Goal: Information Seeking & Learning: Learn about a topic

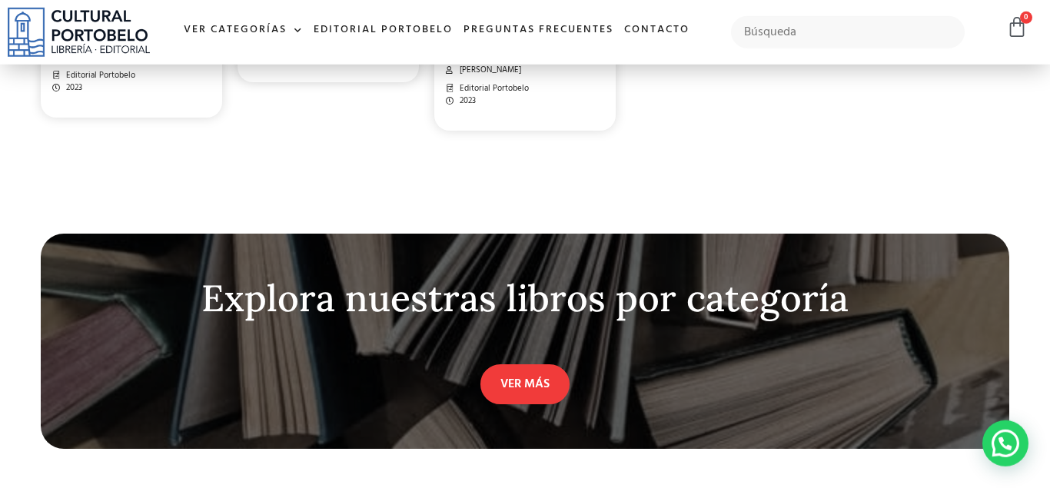
scroll to position [3738, 0]
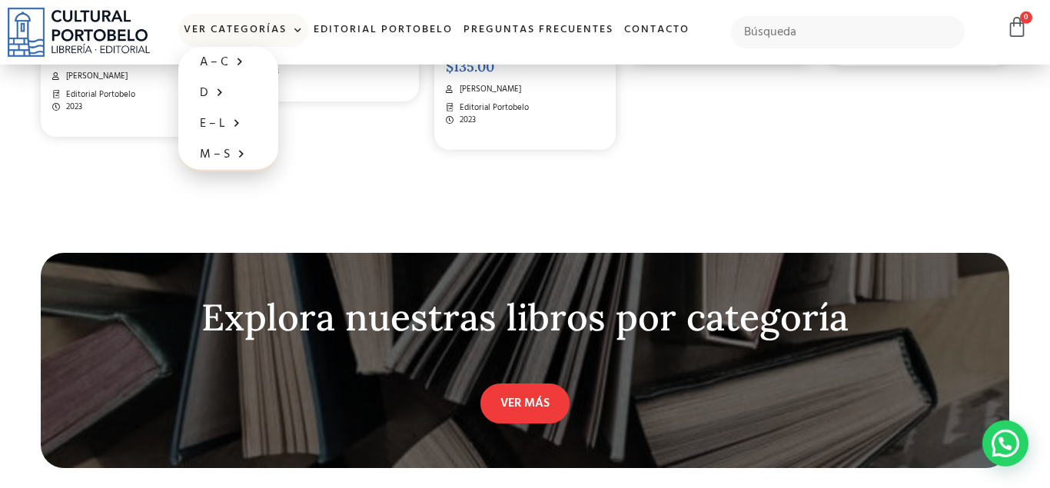
click at [239, 36] on link "Ver Categorías" at bounding box center [243, 30] width 130 height 33
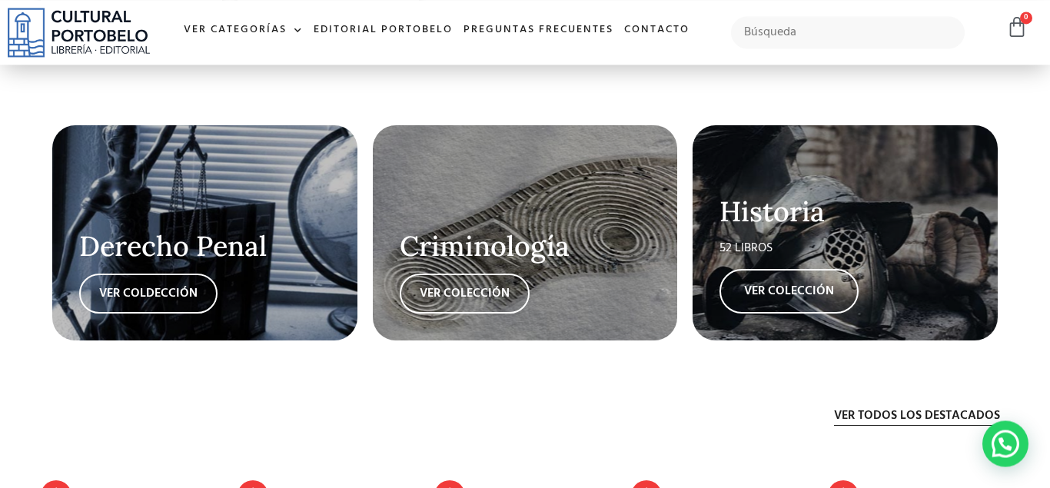
scroll to position [2592, 0]
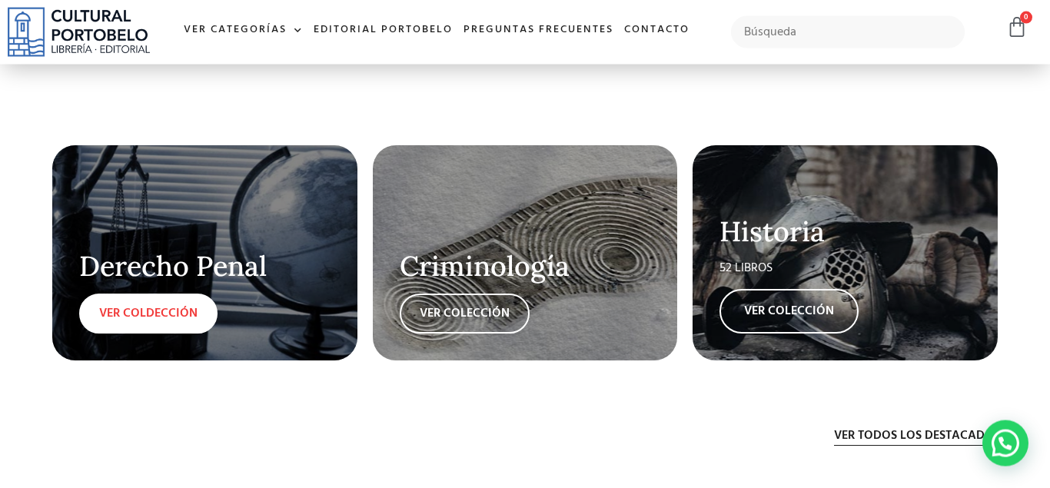
click at [181, 312] on link "VER COLDECCIÓN" at bounding box center [148, 313] width 138 height 40
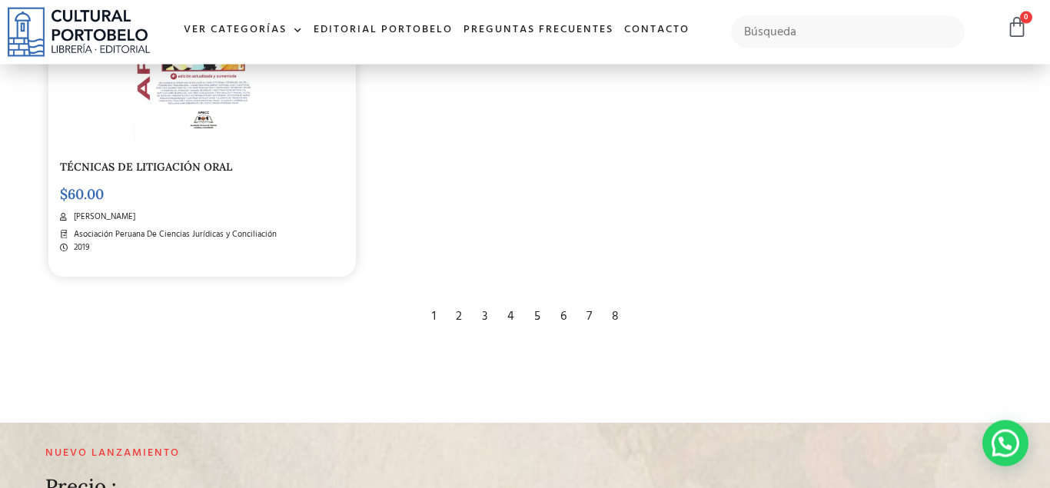
scroll to position [2607, 0]
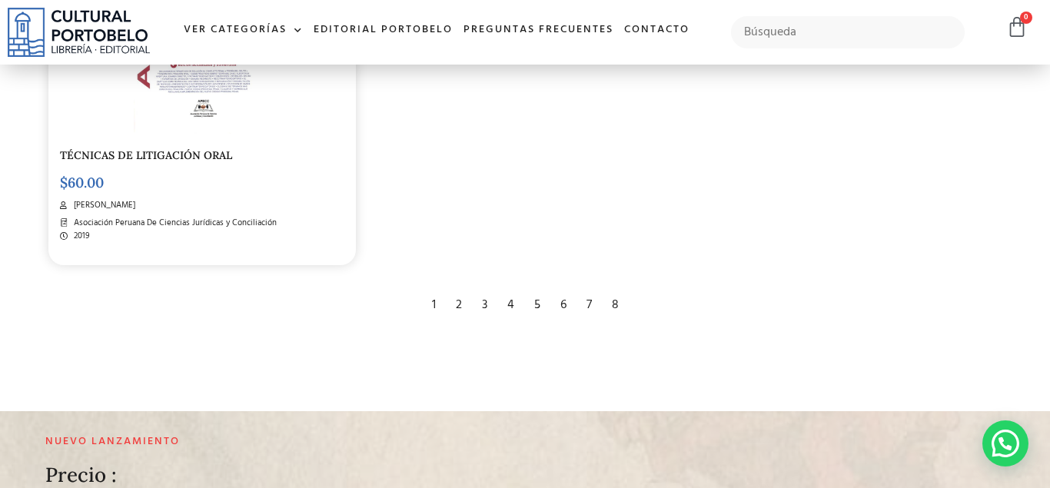
click at [458, 300] on div "2" at bounding box center [459, 305] width 22 height 34
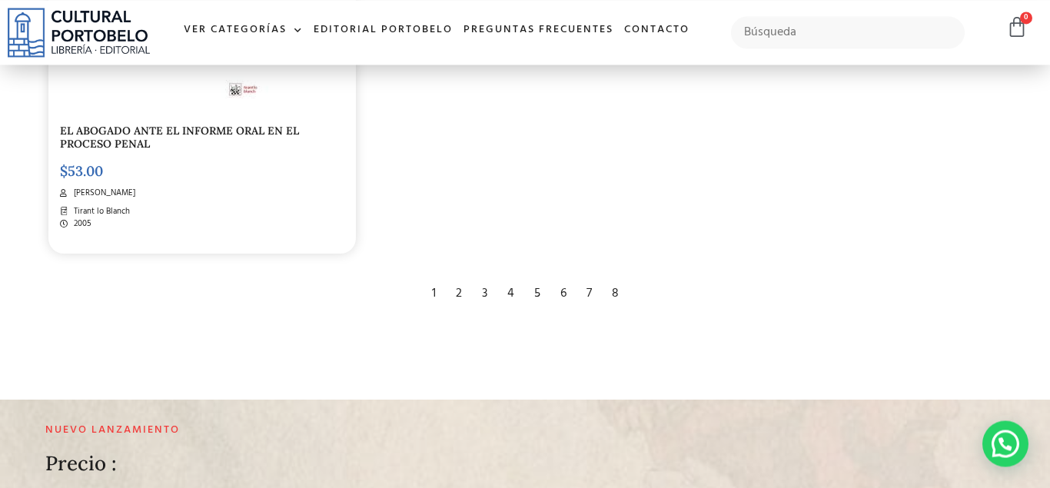
scroll to position [2641, 0]
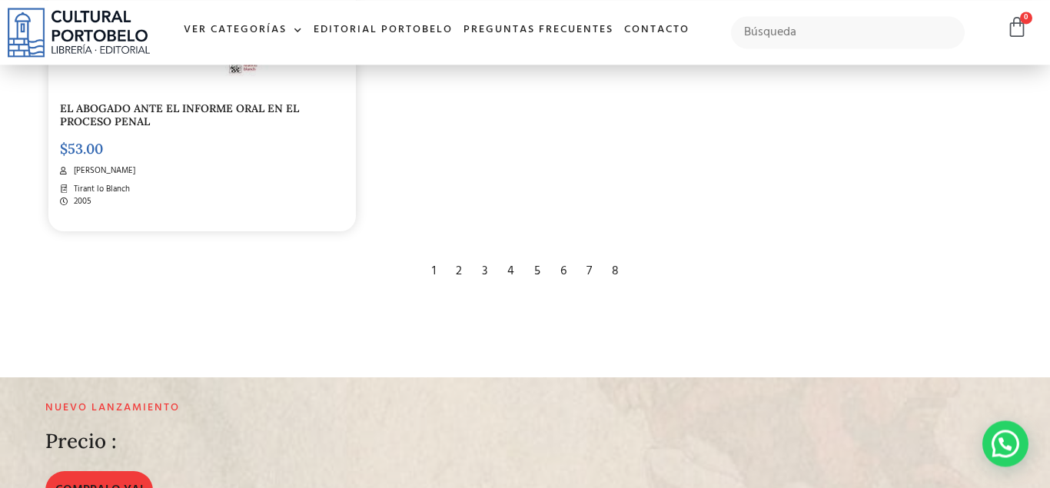
click at [476, 264] on div "3" at bounding box center [484, 271] width 21 height 34
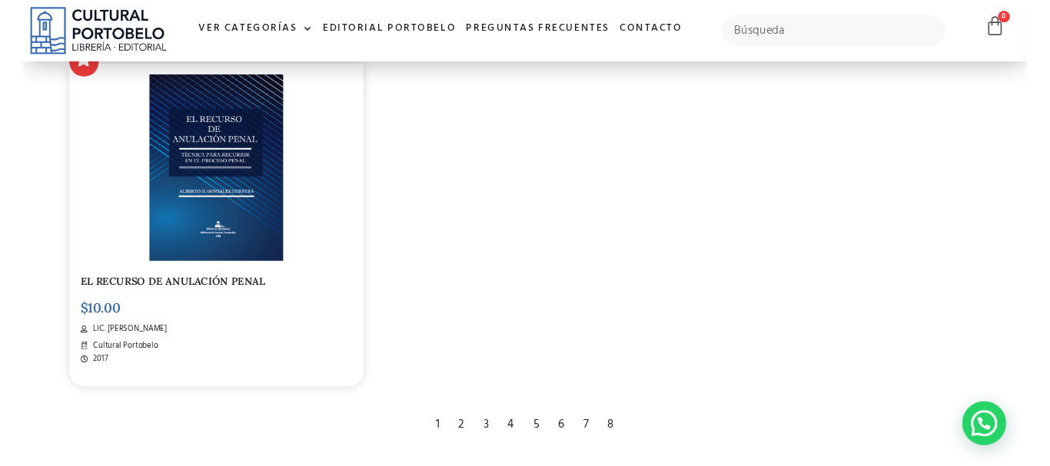
scroll to position [2473, 0]
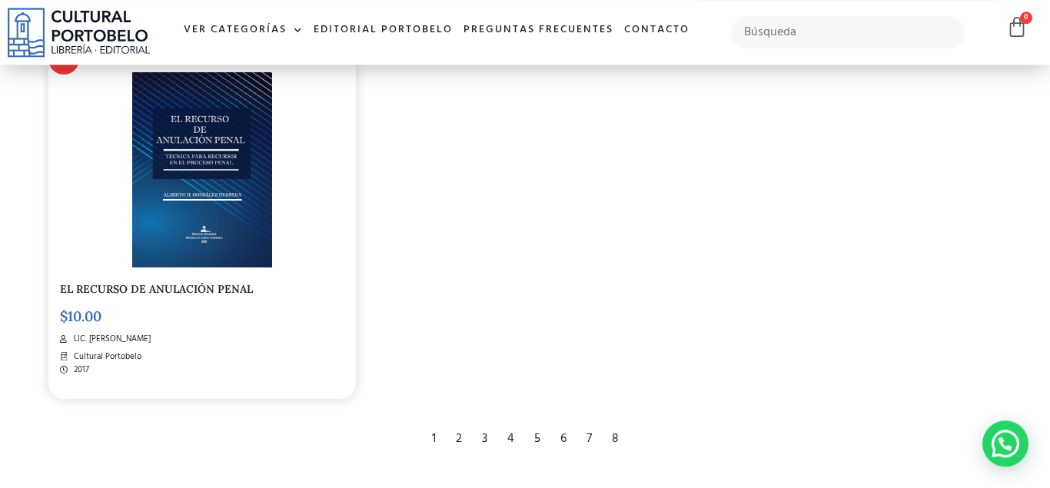
click at [506, 434] on div "4" at bounding box center [510, 439] width 22 height 34
